Goal: Task Accomplishment & Management: Use online tool/utility

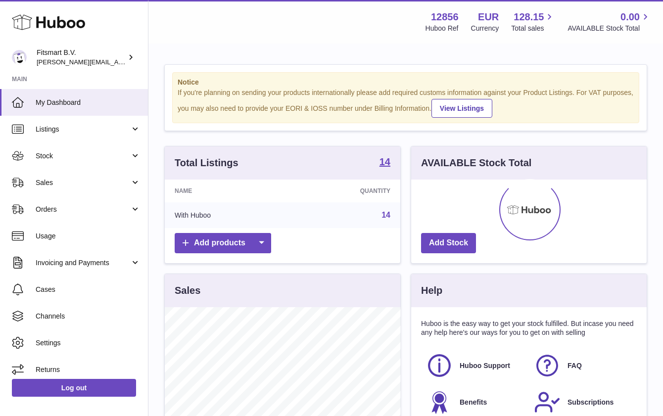
scroll to position [154, 235]
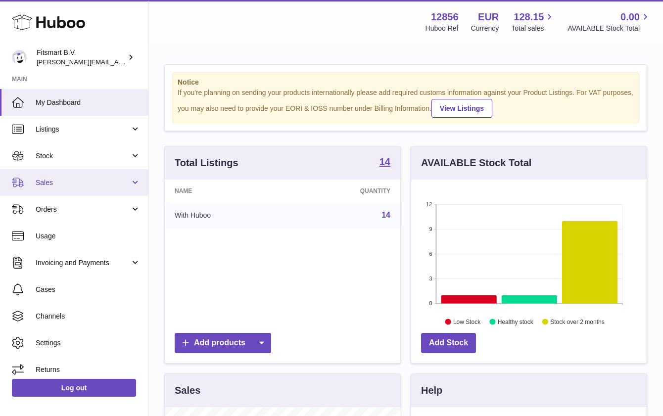
click at [70, 179] on span "Sales" at bounding box center [83, 182] width 94 height 9
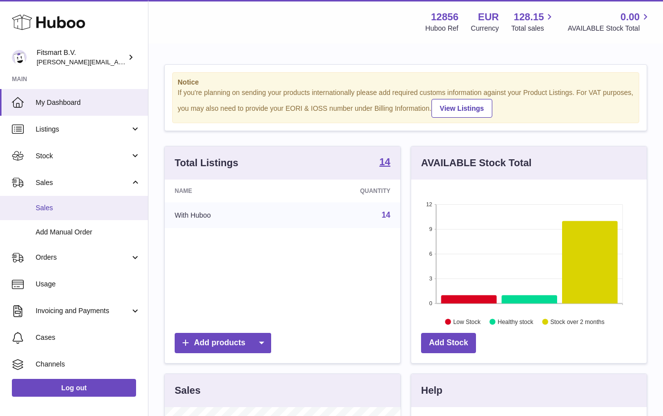
click at [77, 204] on span "Sales" at bounding box center [88, 207] width 105 height 9
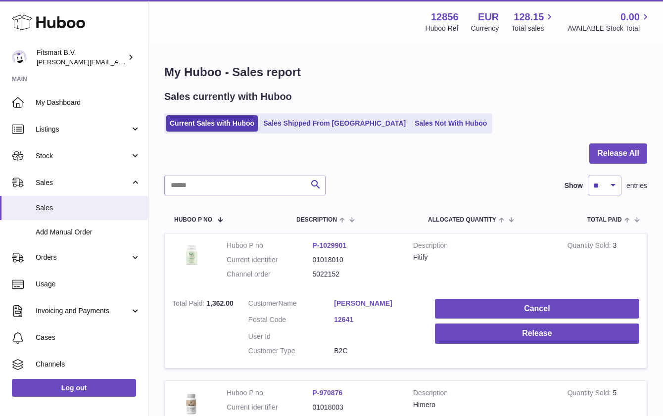
click at [362, 148] on div at bounding box center [405, 159] width 483 height 32
click at [359, 151] on div at bounding box center [405, 159] width 483 height 32
click at [613, 148] on button "Release All" at bounding box center [618, 153] width 58 height 20
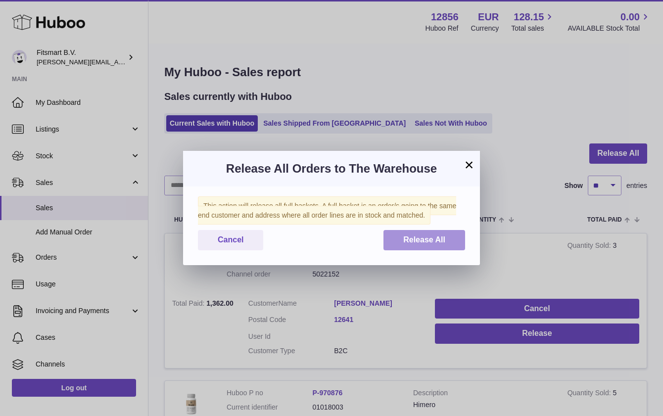
click at [425, 235] on span "Release All" at bounding box center [424, 239] width 42 height 8
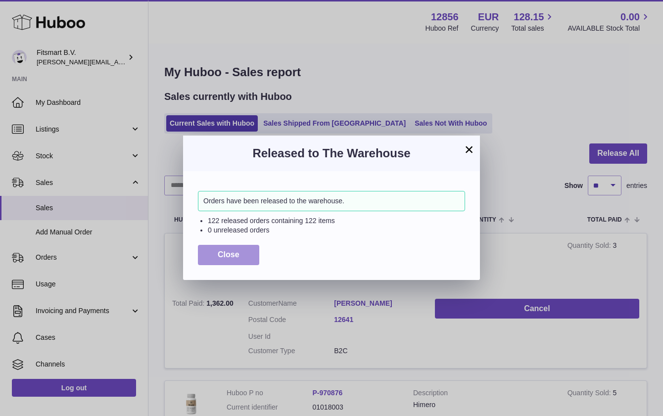
click at [242, 253] on button "Close" at bounding box center [228, 255] width 61 height 20
